Goal: Task Accomplishment & Management: Manage account settings

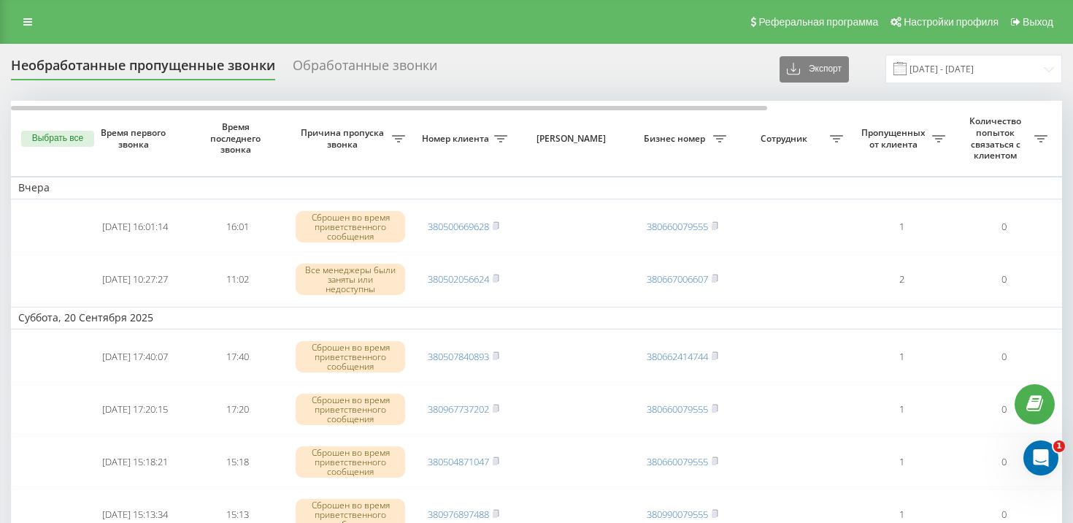
click at [25, 12] on div "Реферальная программа Настройки профиля Выход" at bounding box center [536, 22] width 1073 height 44
click at [25, 24] on icon at bounding box center [27, 22] width 9 height 10
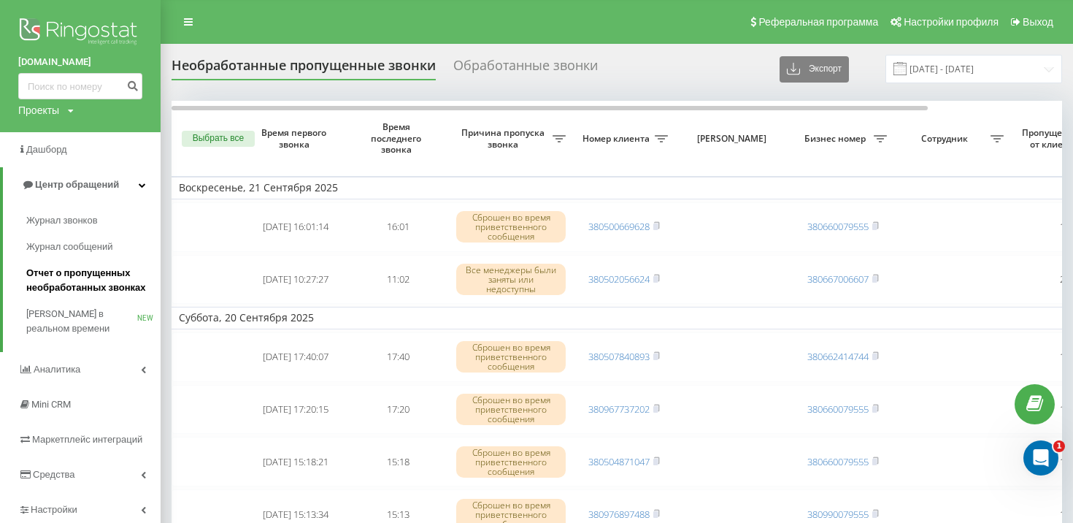
click at [91, 274] on span "Отчет о пропущенных необработанных звонках" at bounding box center [89, 280] width 127 height 29
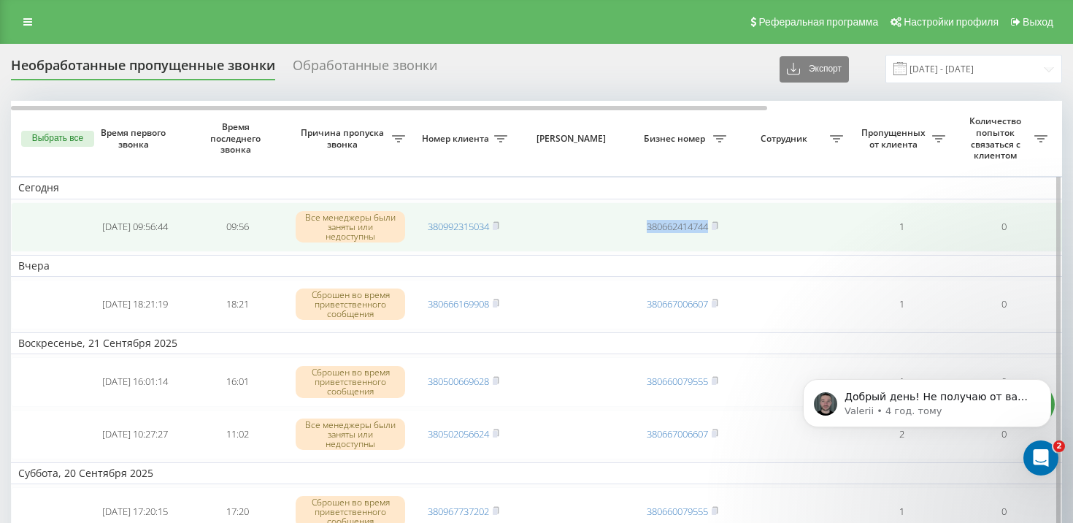
drag, startPoint x: 630, startPoint y: 254, endPoint x: 771, endPoint y: 254, distance: 140.9
click at [771, 252] on tr "[DATE] 09:56:44 09:56 Все менеджеры были заняты или недоступны 380992315034 380…" at bounding box center [741, 227] width 1460 height 50
click at [771, 252] on td at bounding box center [792, 227] width 117 height 50
drag, startPoint x: 583, startPoint y: 277, endPoint x: 827, endPoint y: 277, distance: 243.2
click at [827, 252] on tr "[DATE] 09:56:44 09:56 Все менеджеры были заняты или недоступны 380992315034 380…" at bounding box center [741, 227] width 1460 height 50
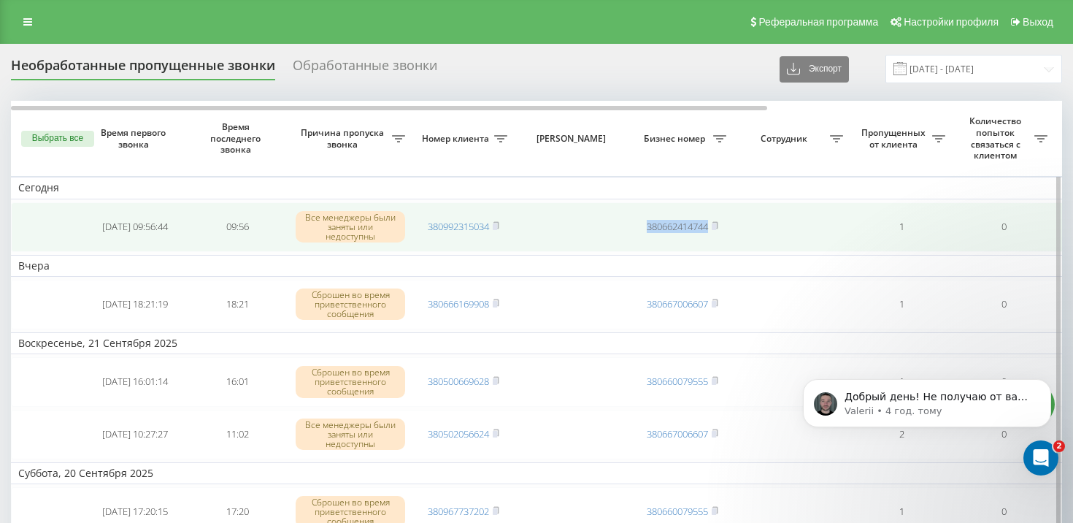
click at [809, 252] on td at bounding box center [792, 227] width 117 height 50
drag, startPoint x: 624, startPoint y: 264, endPoint x: 757, endPoint y: 259, distance: 133.0
click at [757, 252] on tr "[DATE] 09:56:44 09:56 Все менеджеры были заняты или недоступны 380992315034 380…" at bounding box center [741, 227] width 1460 height 50
click at [756, 252] on td at bounding box center [792, 227] width 117 height 50
drag, startPoint x: 633, startPoint y: 254, endPoint x: 762, endPoint y: 254, distance: 128.5
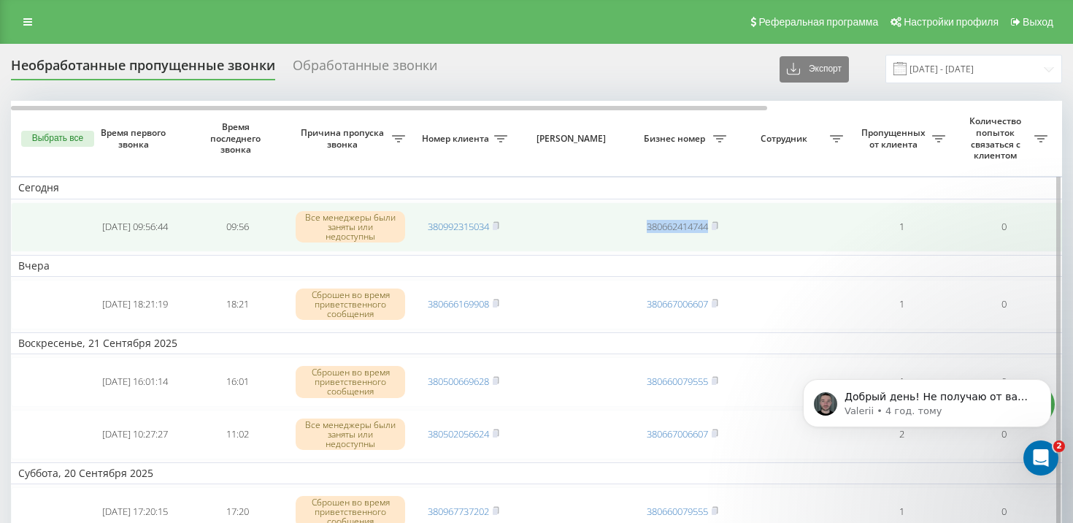
click at [762, 252] on tr "[DATE] 09:56:44 09:56 Все менеджеры были заняты или недоступны 380992315034 380…" at bounding box center [741, 227] width 1460 height 50
drag, startPoint x: 584, startPoint y: 242, endPoint x: 737, endPoint y: 258, distance: 153.4
click at [738, 252] on tr "[DATE] 09:56:44 09:56 Все менеджеры были заняты или недоступны 380992315034 380…" at bounding box center [741, 227] width 1460 height 50
click at [763, 252] on td at bounding box center [792, 227] width 117 height 50
drag, startPoint x: 610, startPoint y: 256, endPoint x: 796, endPoint y: 256, distance: 185.5
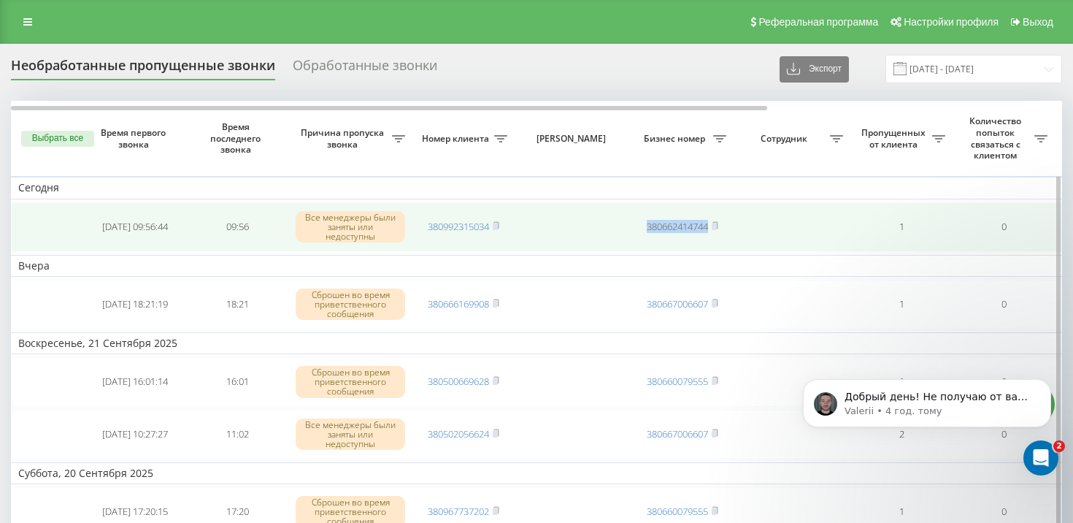
click at [797, 252] on tr "[DATE] 09:56:44 09:56 Все менеджеры были заняты или недоступны 380992315034 380…" at bounding box center [741, 227] width 1460 height 50
click at [796, 252] on td at bounding box center [792, 227] width 117 height 50
